Goal: Task Accomplishment & Management: Manage account settings

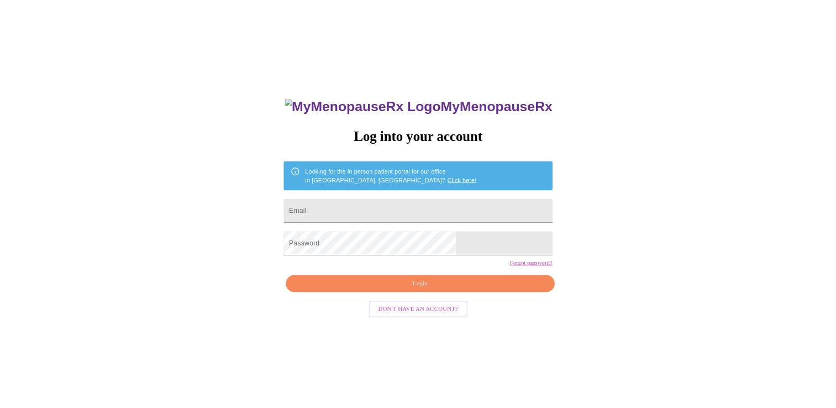
scroll to position [11, 0]
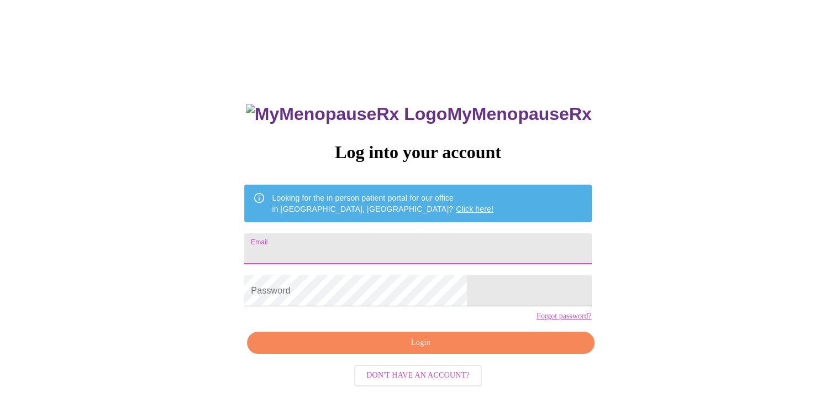
click at [367, 240] on input "Email" at bounding box center [417, 248] width 347 height 31
type input "wheaton.brianna@gmail.com"
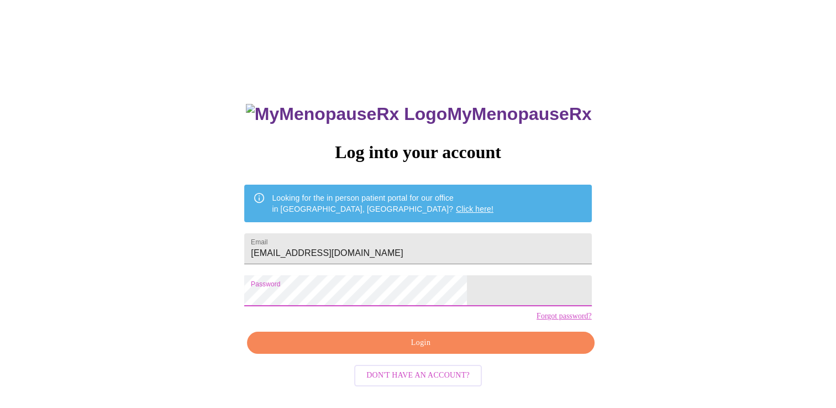
click at [458, 350] on span "Login" at bounding box center [421, 343] width 322 height 14
